Goal: Task Accomplishment & Management: Manage account settings

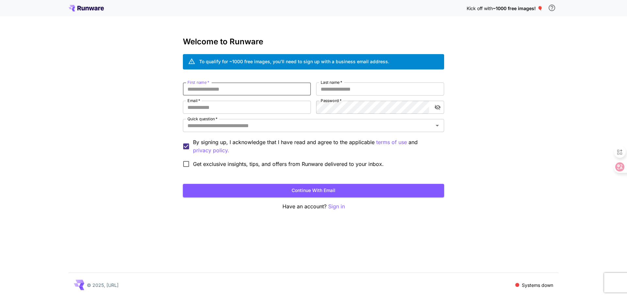
click at [252, 89] on input "First name   *" at bounding box center [247, 89] width 128 height 13
type input "***"
click at [333, 90] on input "Last name   *" at bounding box center [380, 89] width 128 height 13
type input "*"
type input "**"
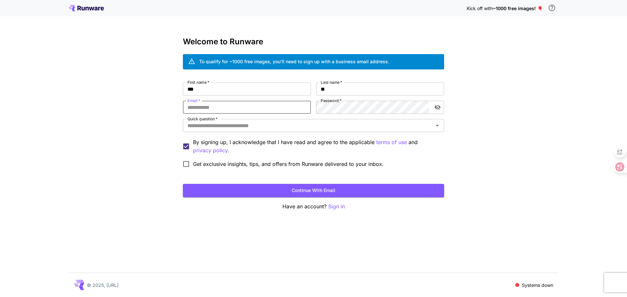
click at [244, 110] on input "Email   *" at bounding box center [247, 107] width 128 height 13
click at [245, 109] on input "Email   *" at bounding box center [247, 107] width 128 height 13
type input "*"
type input "**********"
drag, startPoint x: 212, startPoint y: 106, endPoint x: 199, endPoint y: 108, distance: 13.2
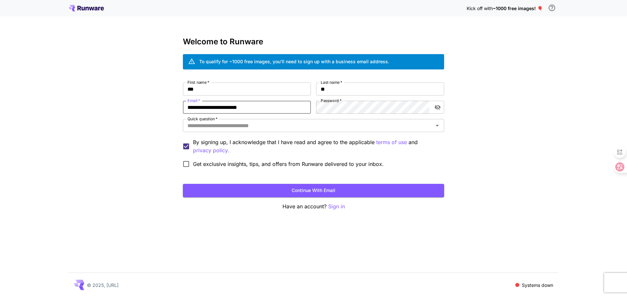
click at [199, 108] on input "**********" at bounding box center [247, 107] width 128 height 13
drag, startPoint x: 271, startPoint y: 108, endPoint x: 146, endPoint y: 108, distance: 125.3
click at [146, 108] on div "**********" at bounding box center [313, 148] width 627 height 297
type input "**********"
click at [436, 107] on icon "toggle password visibility" at bounding box center [437, 107] width 6 height 5
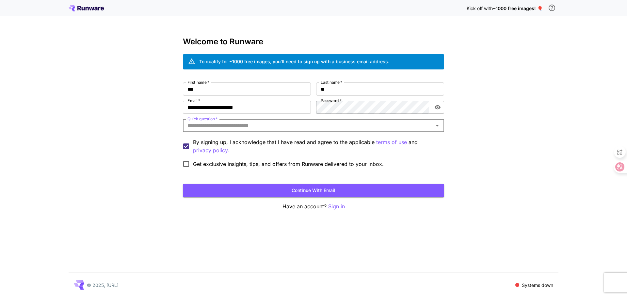
click at [436, 107] on icon "toggle password visibility" at bounding box center [437, 107] width 6 height 4
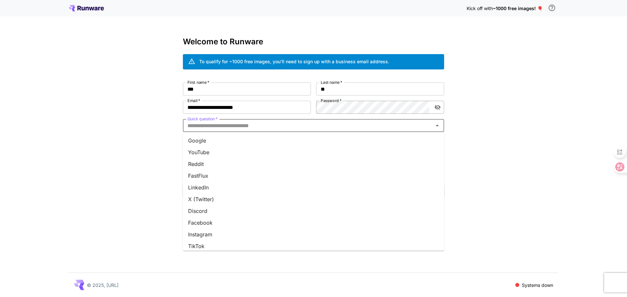
click at [233, 128] on input "Quick question   *" at bounding box center [308, 125] width 246 height 9
click at [211, 138] on li "Google" at bounding box center [313, 141] width 261 height 12
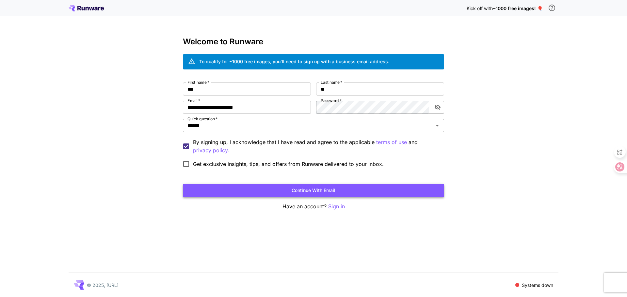
click at [321, 192] on button "Continue with email" at bounding box center [313, 190] width 261 height 13
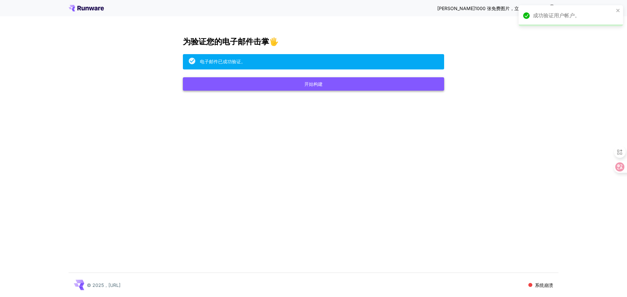
click at [313, 83] on font "开始构建" at bounding box center [313, 84] width 18 height 6
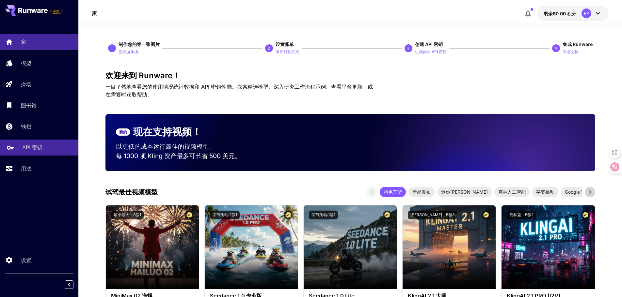
click at [39, 150] on font "API 密钥" at bounding box center [32, 147] width 20 height 7
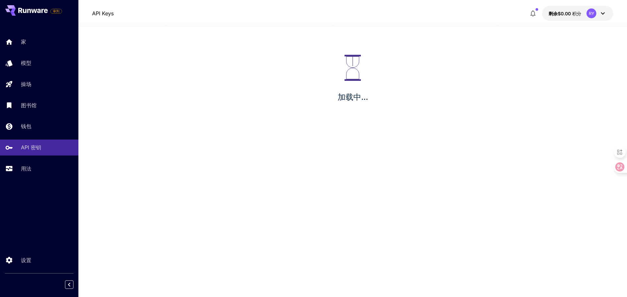
click at [530, 12] on icon "button" at bounding box center [533, 13] width 8 height 8
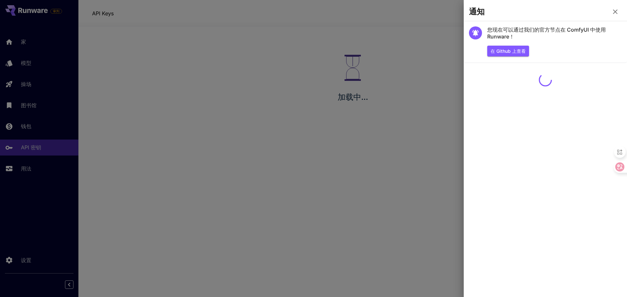
click at [614, 10] on icon "button" at bounding box center [615, 12] width 8 height 8
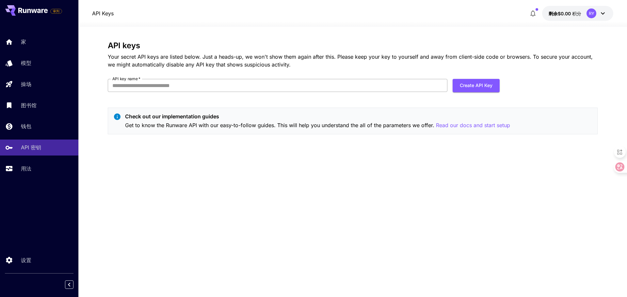
click at [205, 82] on input "API key name   *" at bounding box center [277, 85] width 339 height 13
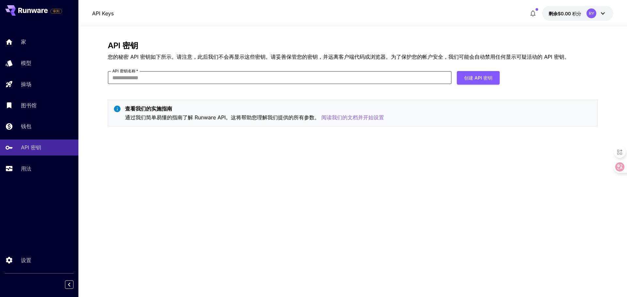
type input "*"
type input "*******"
click at [468, 80] on font "创建 API 密钥" at bounding box center [478, 78] width 28 height 6
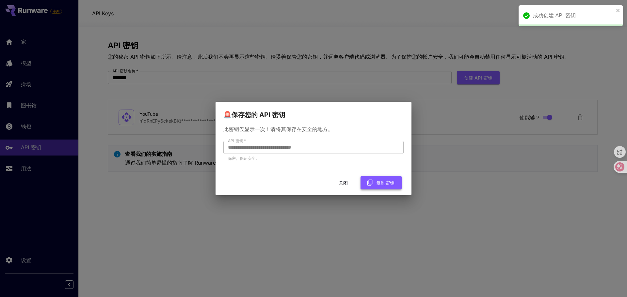
click at [377, 182] on font "复制密钥" at bounding box center [385, 183] width 18 height 6
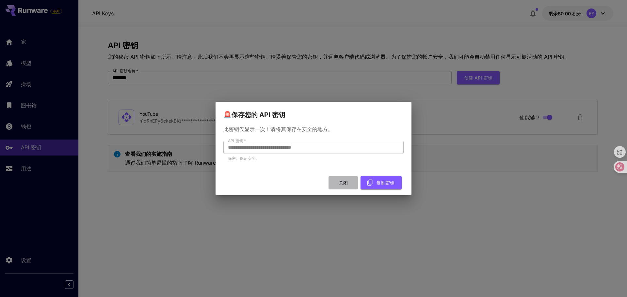
click at [341, 182] on font "关闭" at bounding box center [342, 183] width 9 height 6
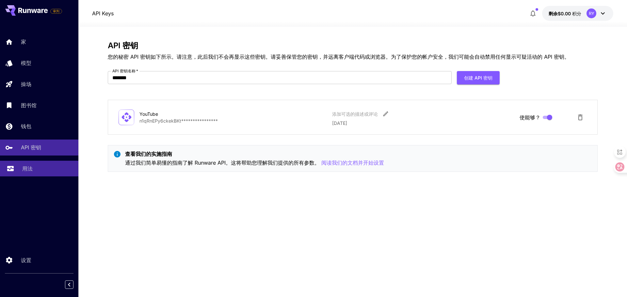
click at [46, 171] on div "用法" at bounding box center [47, 169] width 51 height 8
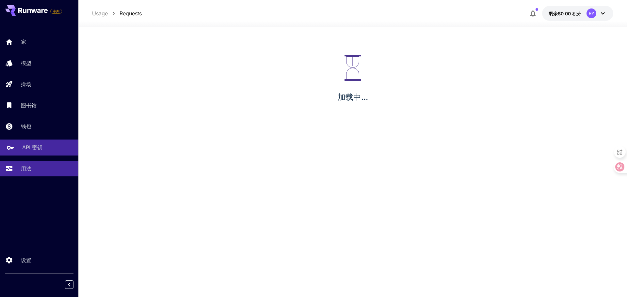
click at [40, 146] on font "API 密钥" at bounding box center [32, 147] width 20 height 7
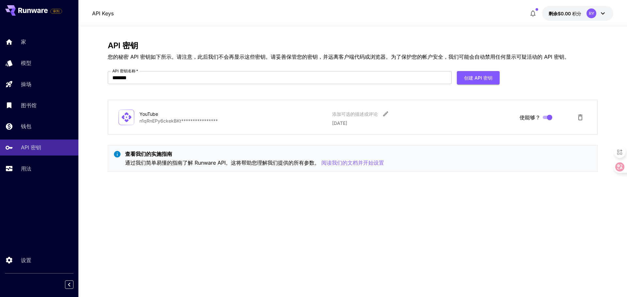
click at [601, 13] on icon at bounding box center [603, 13] width 4 height 2
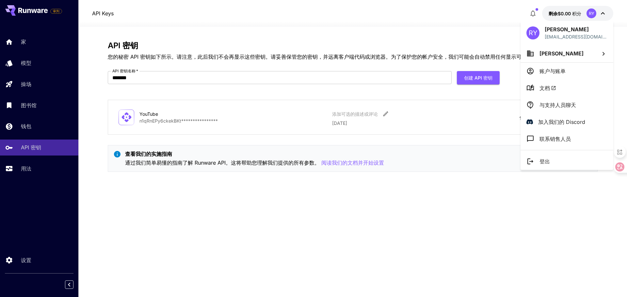
click at [534, 10] on div at bounding box center [313, 148] width 627 height 297
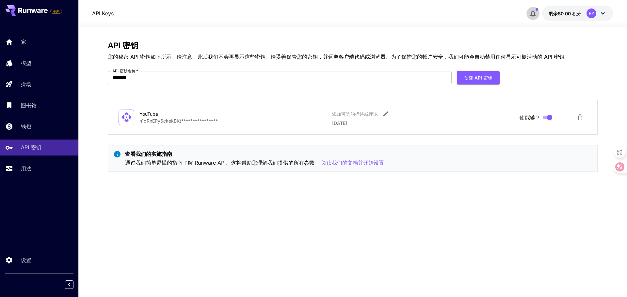
click at [536, 11] on icon "button" at bounding box center [533, 13] width 8 height 8
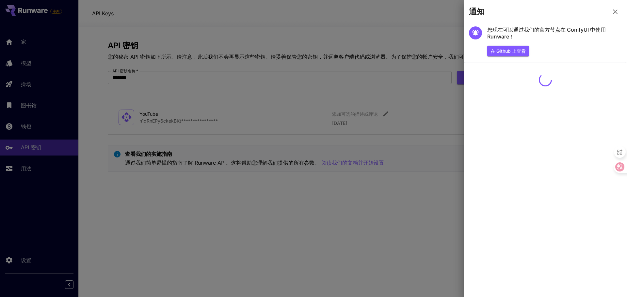
click at [614, 12] on icon "button" at bounding box center [615, 11] width 5 height 5
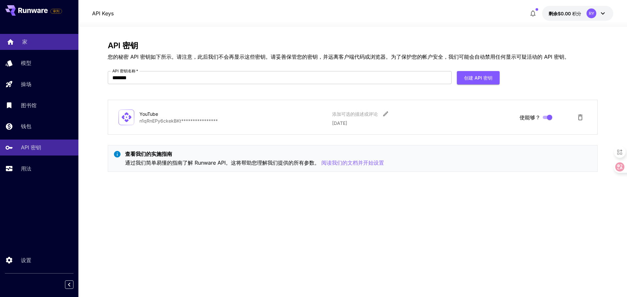
click at [33, 37] on link "家" at bounding box center [39, 42] width 78 height 16
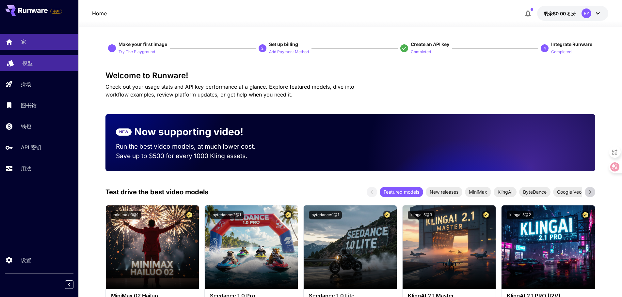
click at [36, 63] on div "模型" at bounding box center [47, 63] width 51 height 8
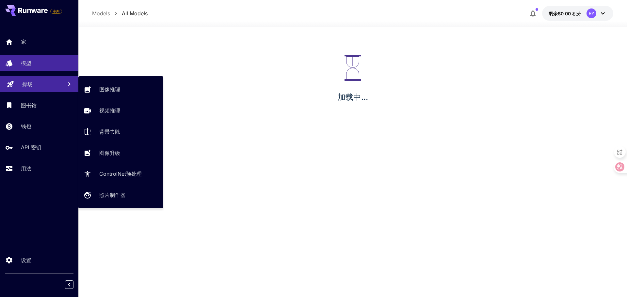
click at [38, 85] on div "操场" at bounding box center [39, 84] width 35 height 8
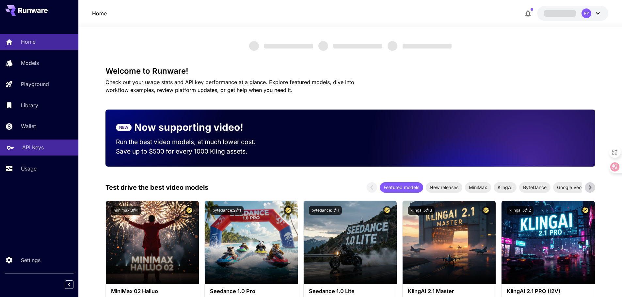
click at [36, 145] on p "API Keys" at bounding box center [33, 148] width 22 height 8
